Goal: Information Seeking & Learning: Learn about a topic

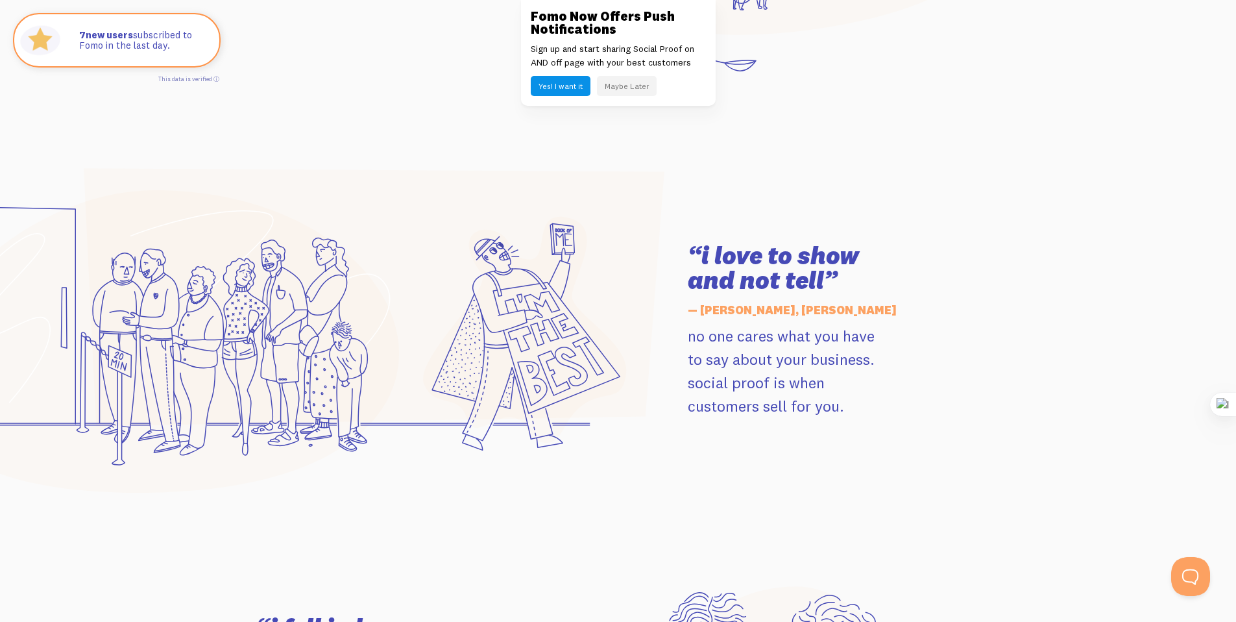
scroll to position [2257, 0]
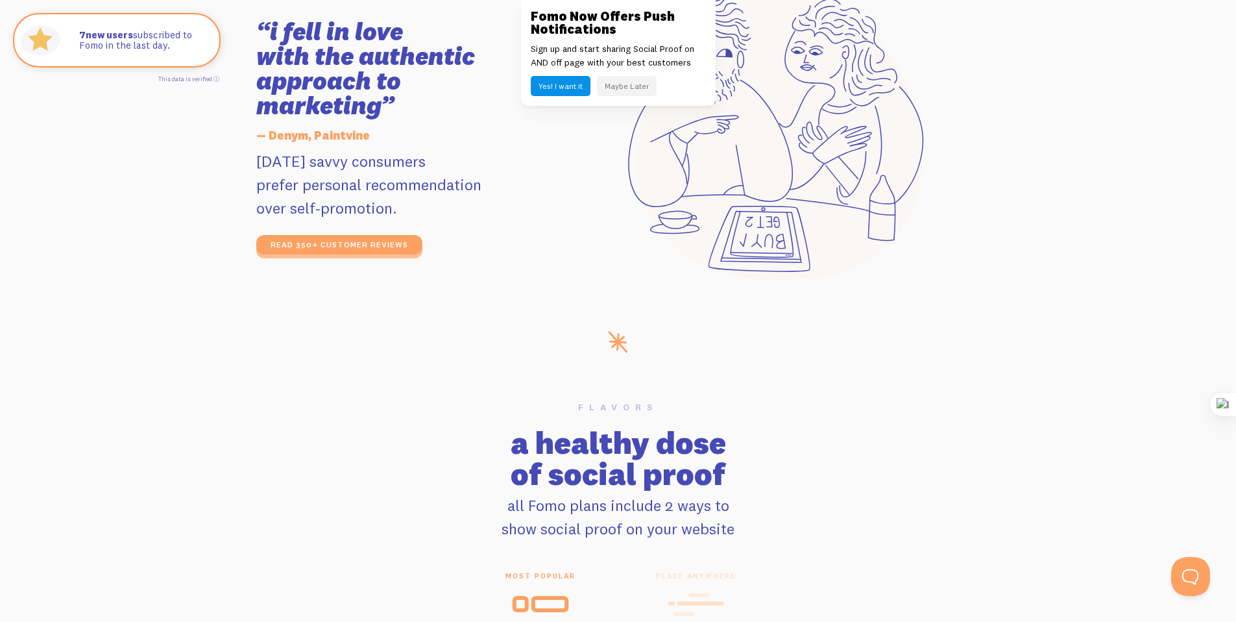
click at [654, 76] on div "Yes! I want it Maybe Later" at bounding box center [618, 86] width 175 height 20
click at [645, 100] on div "Fomo Now Offers Push Notifications Sign up and start sharing Social Proof on AN…" at bounding box center [618, 53] width 195 height 106
click at [649, 93] on div "Fomo Now Offers Push Notifications Sign up and start sharing Social Proof on AN…" at bounding box center [618, 53] width 195 height 106
click at [649, 93] on button "Maybe Later" at bounding box center [627, 86] width 60 height 20
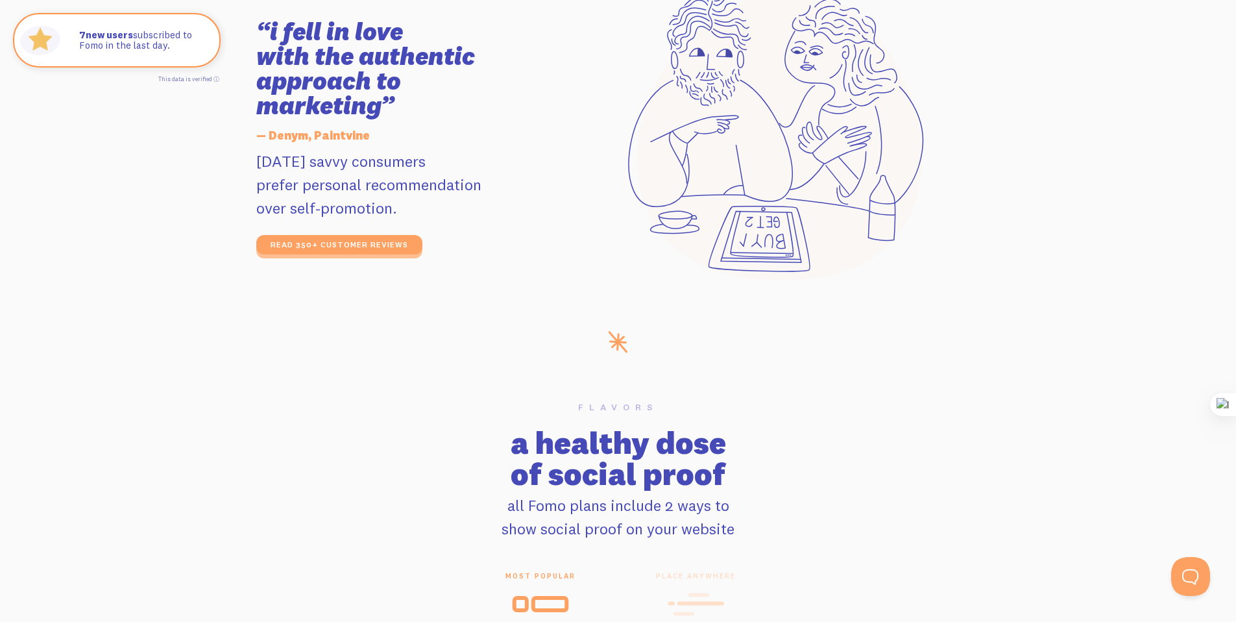
click at [352, 183] on p "[DATE] savvy consumers prefer personal recommendation over self-promotion." at bounding box center [402, 184] width 293 height 70
click at [211, 163] on section "“i fell in love with the authentic approach to marketing” — Denym, Paintvine [D…" at bounding box center [618, 137] width 1236 height 387
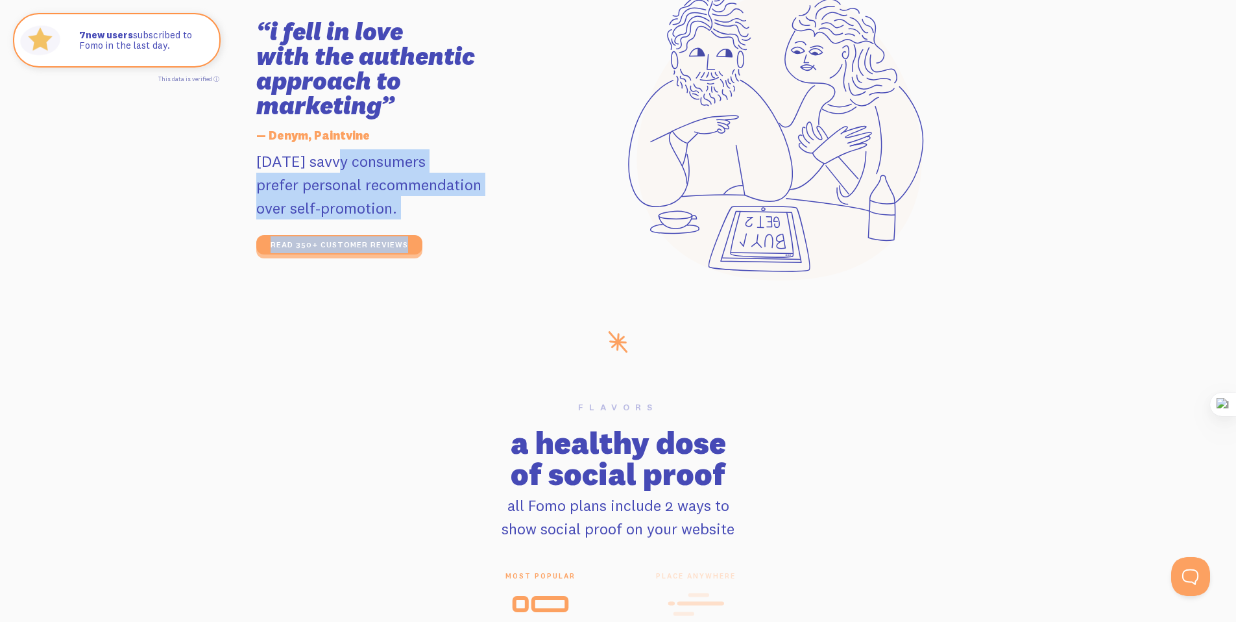
drag, startPoint x: 259, startPoint y: 163, endPoint x: 738, endPoint y: 224, distance: 482.8
click at [735, 225] on div "“i fell in love with the authentic approach to marketing” — Denym, Paintvine [D…" at bounding box center [619, 137] width 740 height 294
click at [751, 215] on icon at bounding box center [779, 135] width 285 height 290
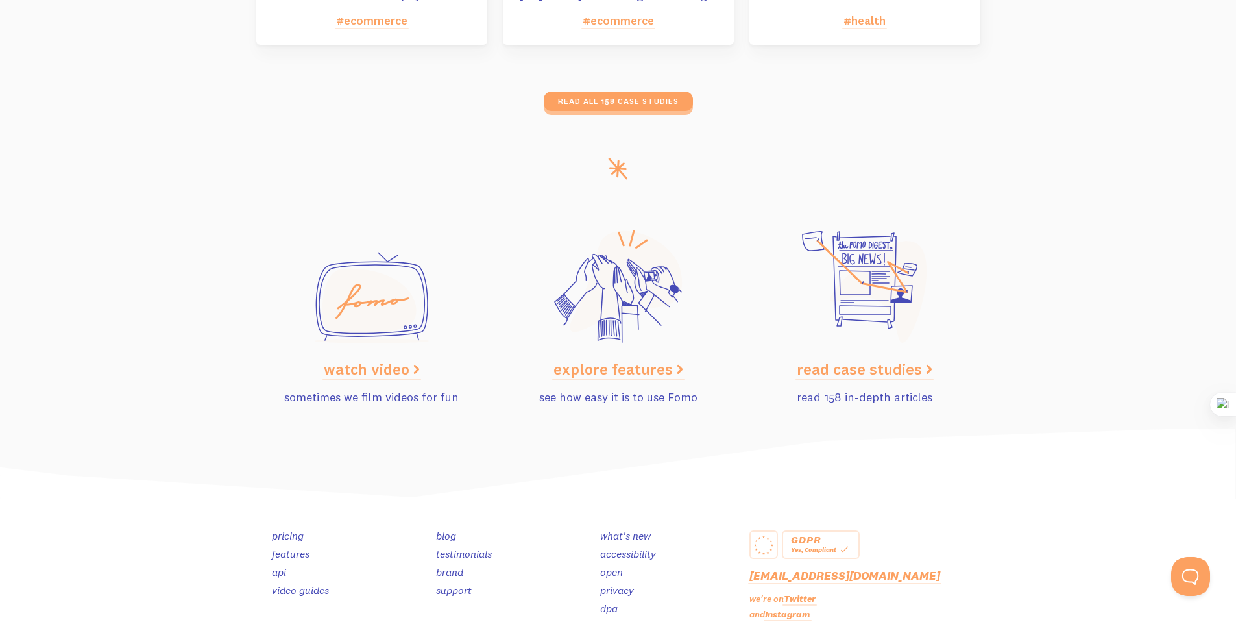
scroll to position [6480, 0]
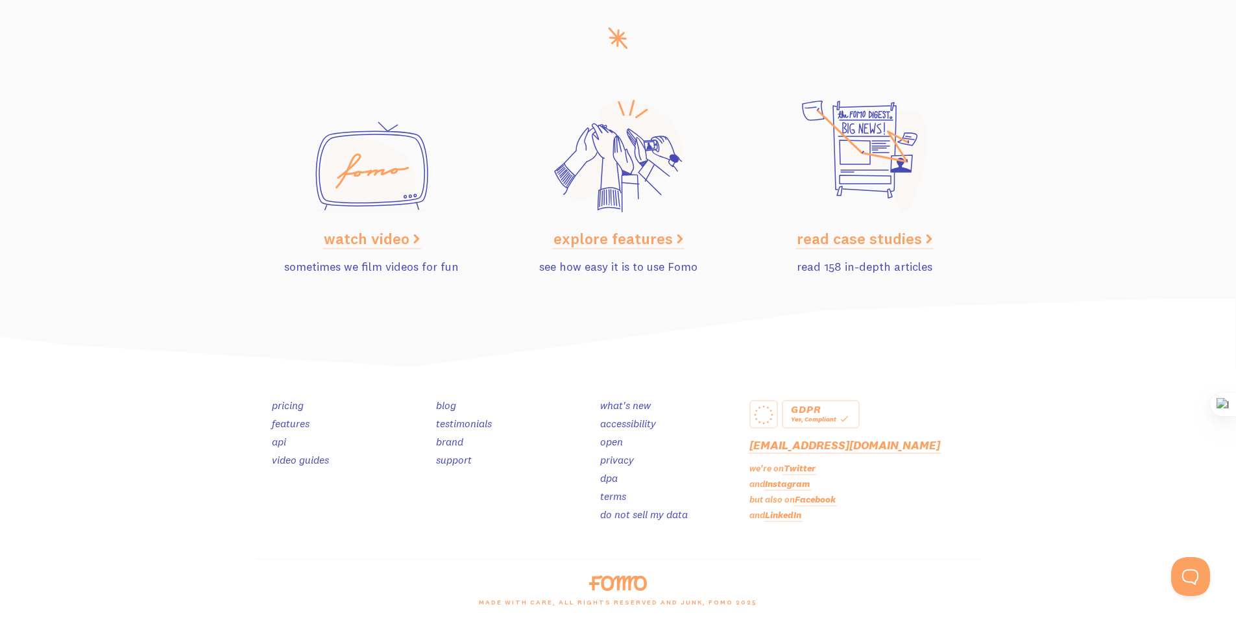
drag, startPoint x: 647, startPoint y: 341, endPoint x: 666, endPoint y: 496, distance: 156.3
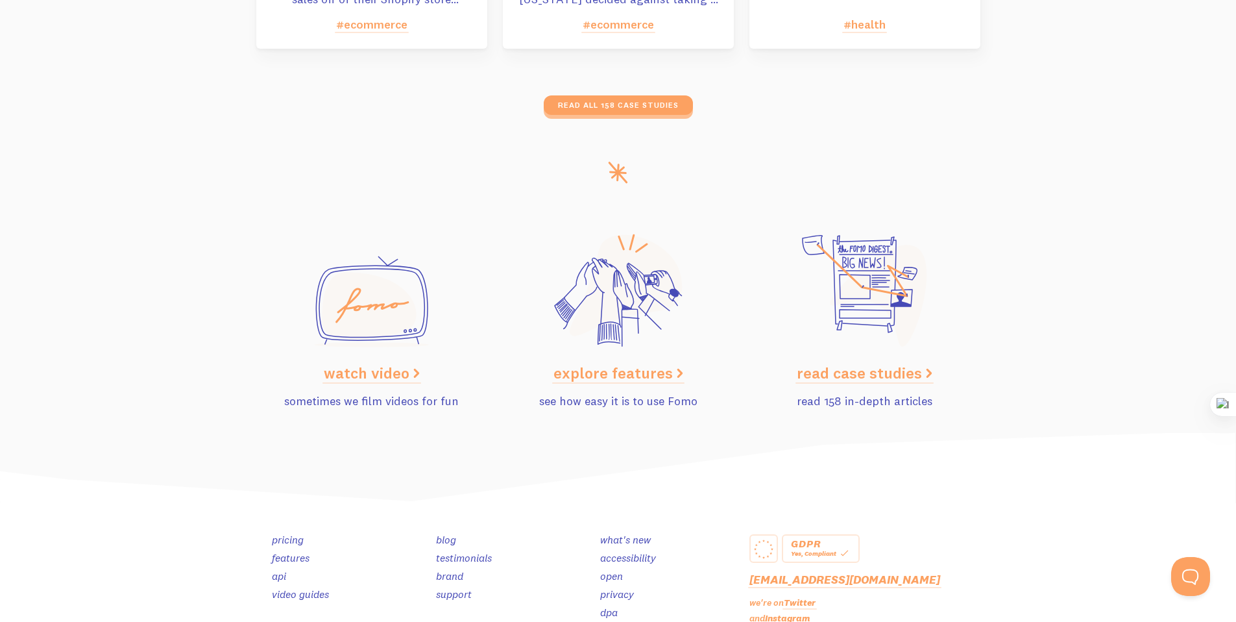
scroll to position [6208, 0]
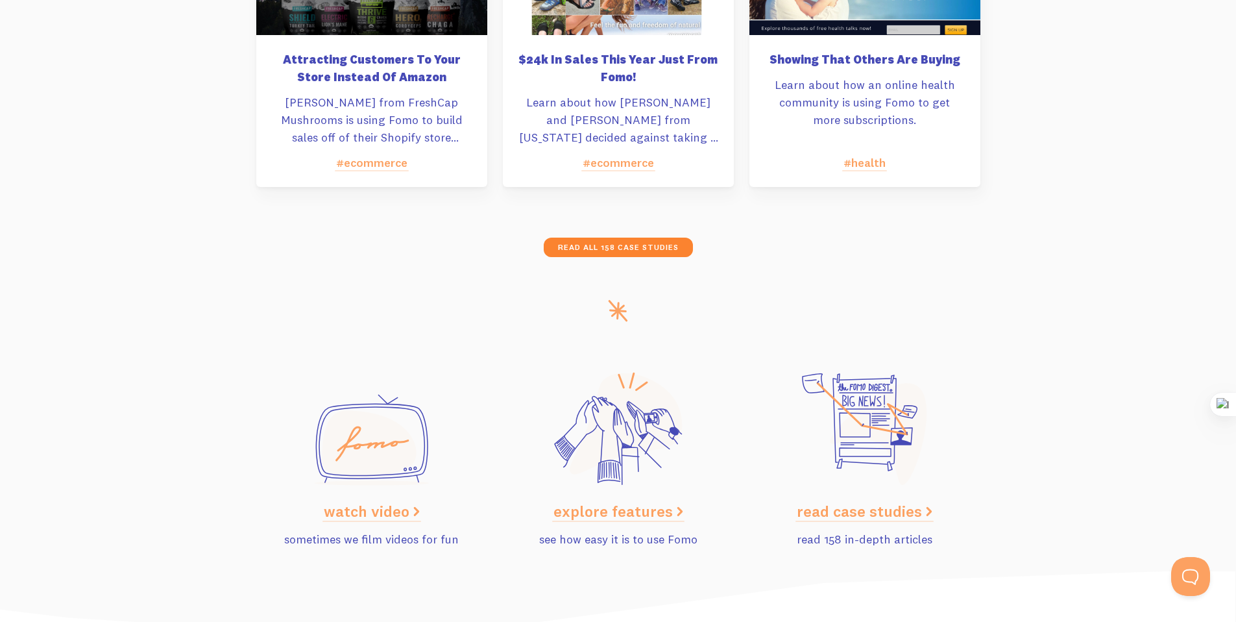
click at [674, 244] on link "read all 158 case studies" at bounding box center [618, 247] width 149 height 19
